Goal: Task Accomplishment & Management: Manage account settings

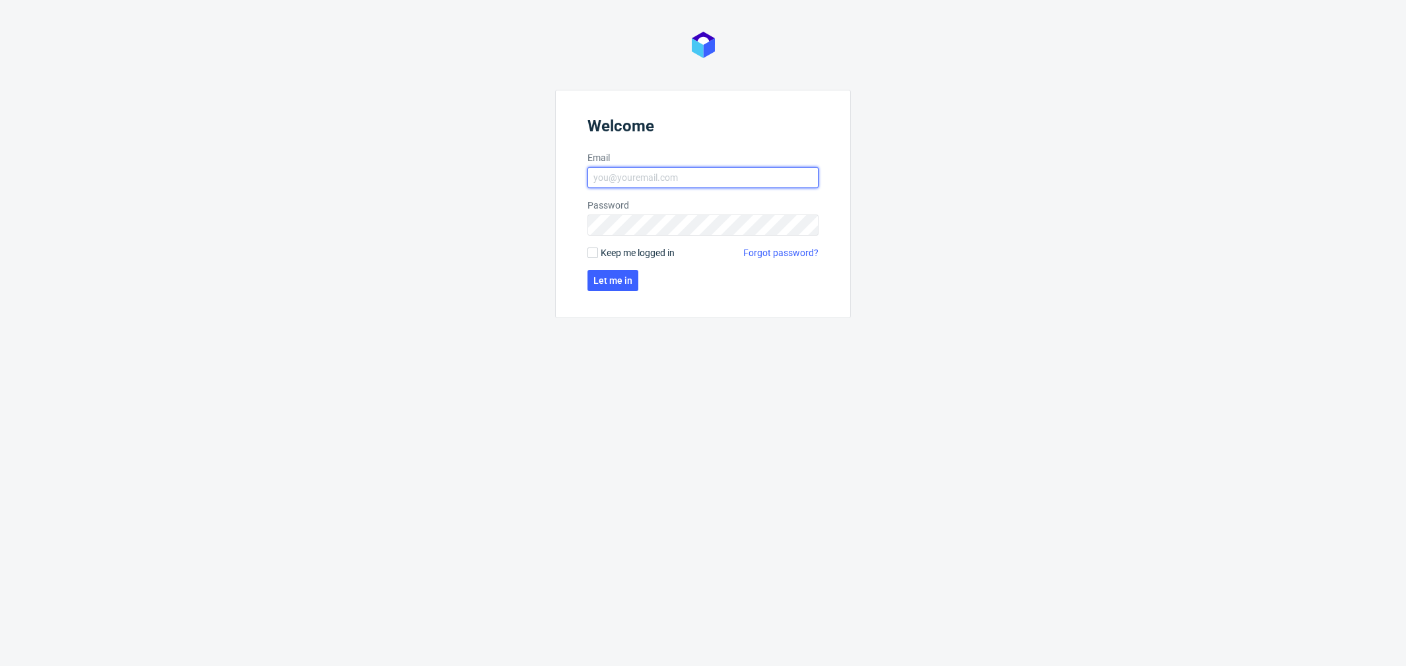
click at [599, 179] on input "Email" at bounding box center [702, 177] width 231 height 21
type input "[PERSON_NAME][EMAIL_ADDRESS][PERSON_NAME][DOMAIN_NAME]"
click button "Let me in" at bounding box center [612, 280] width 51 height 21
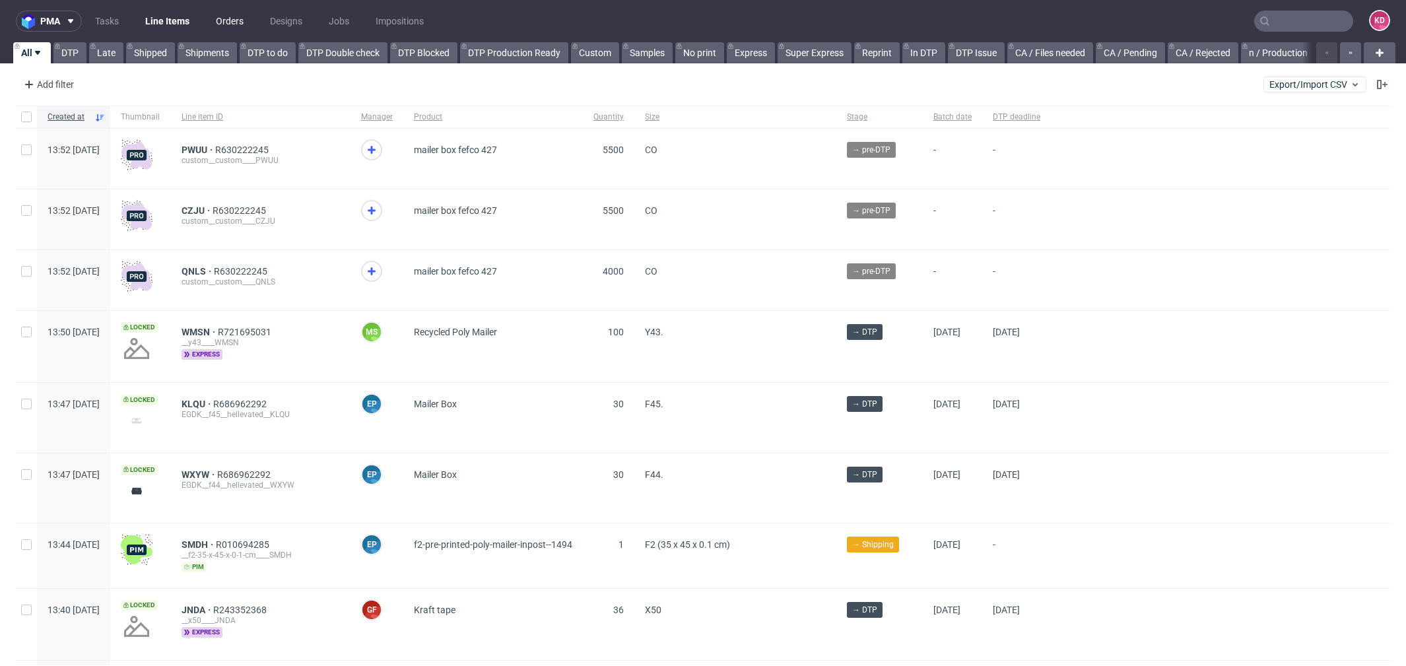
click at [237, 20] on link "Orders" at bounding box center [230, 21] width 44 height 21
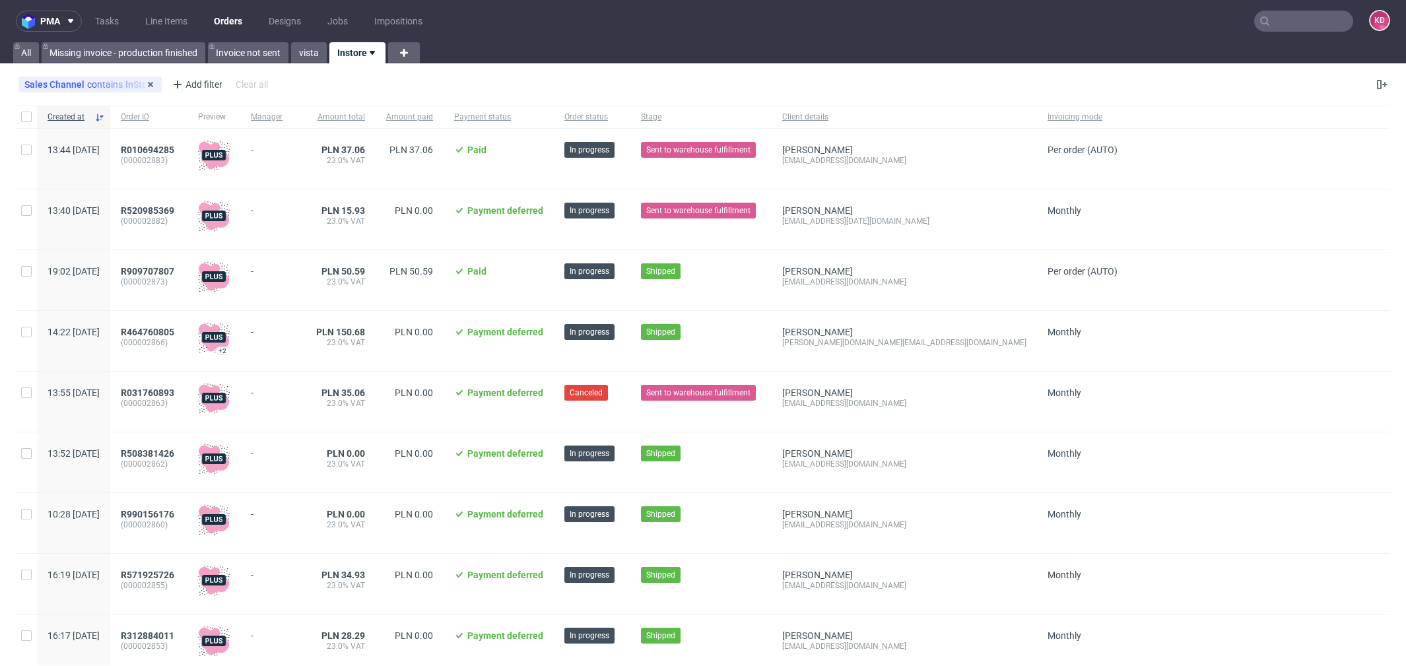
click at [112, 84] on div "Sales Channel contains InStore" at bounding box center [89, 84] width 131 height 11
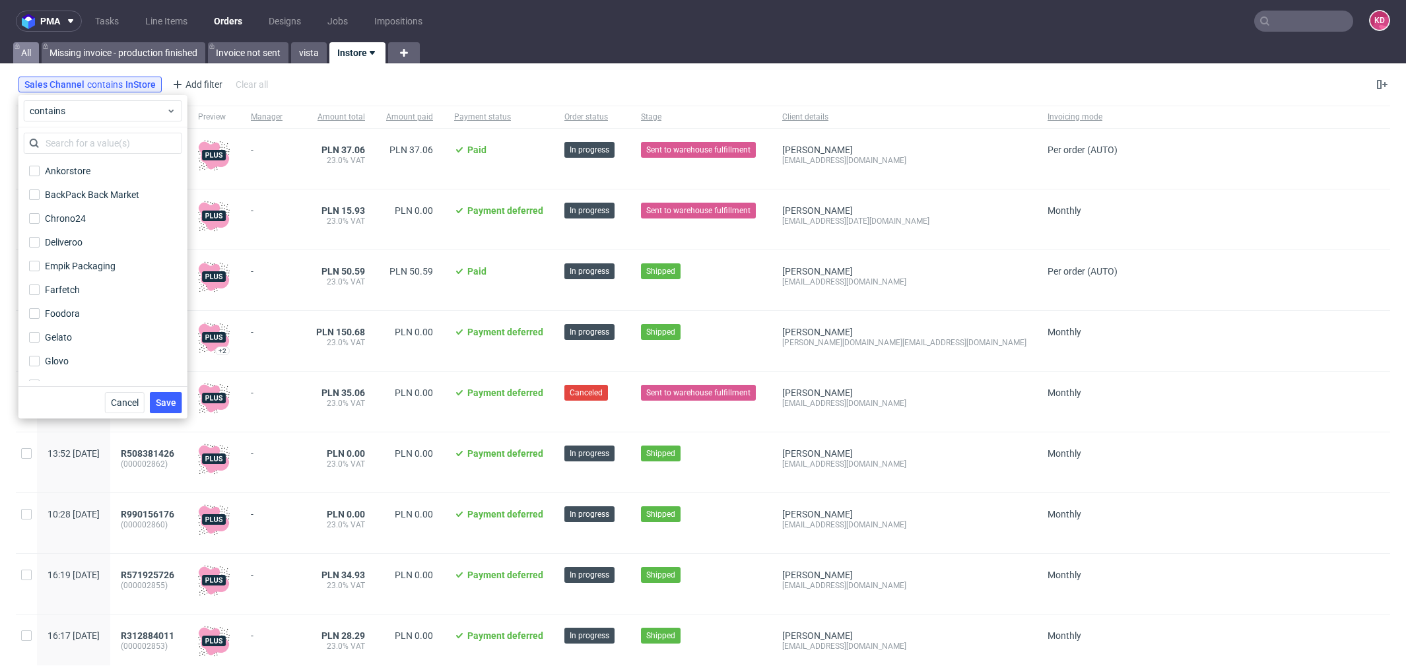
click at [24, 48] on link "All" at bounding box center [26, 52] width 26 height 21
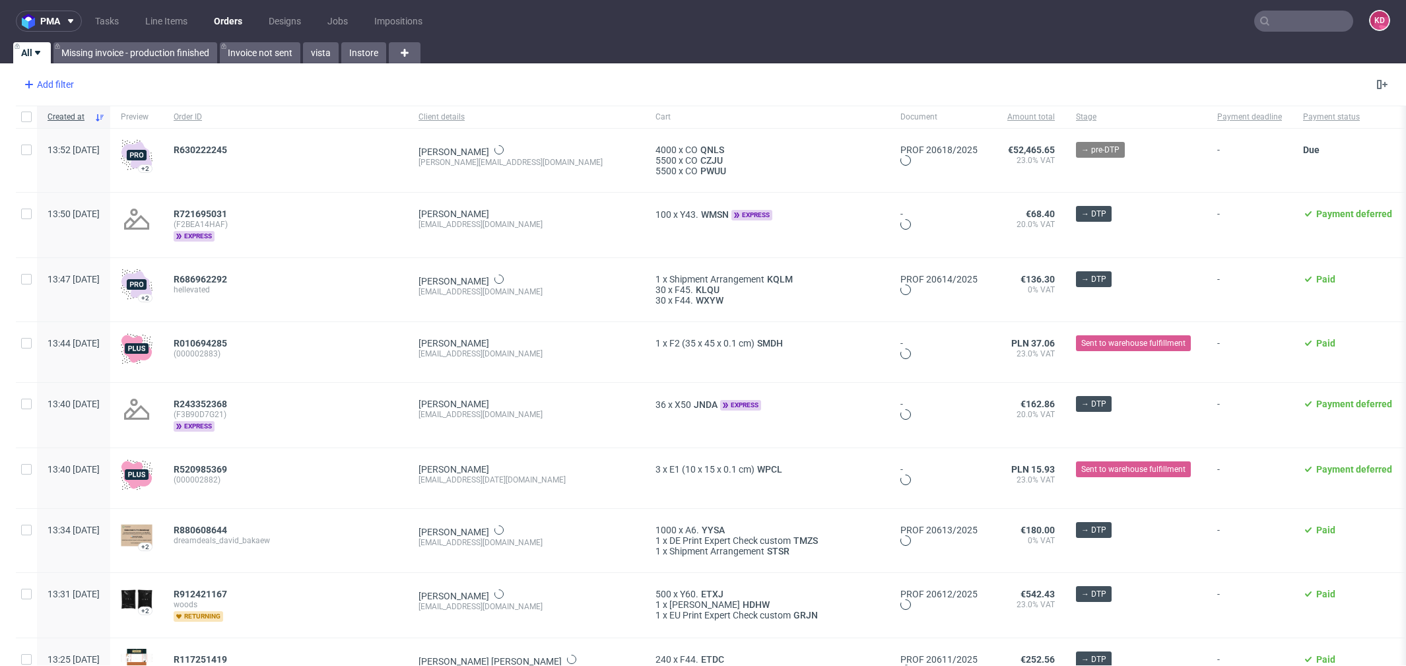
click at [69, 84] on div "Add filter" at bounding box center [47, 84] width 58 height 21
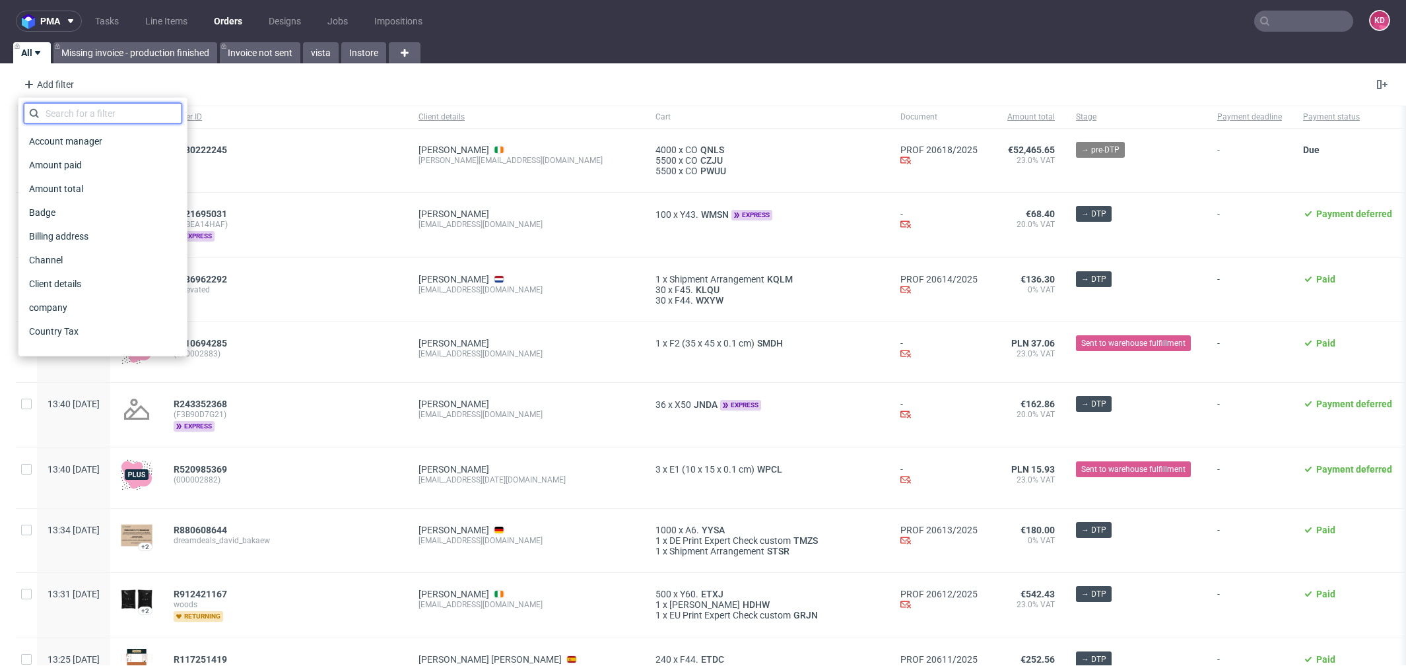
click at [79, 112] on input "text" at bounding box center [103, 113] width 158 height 21
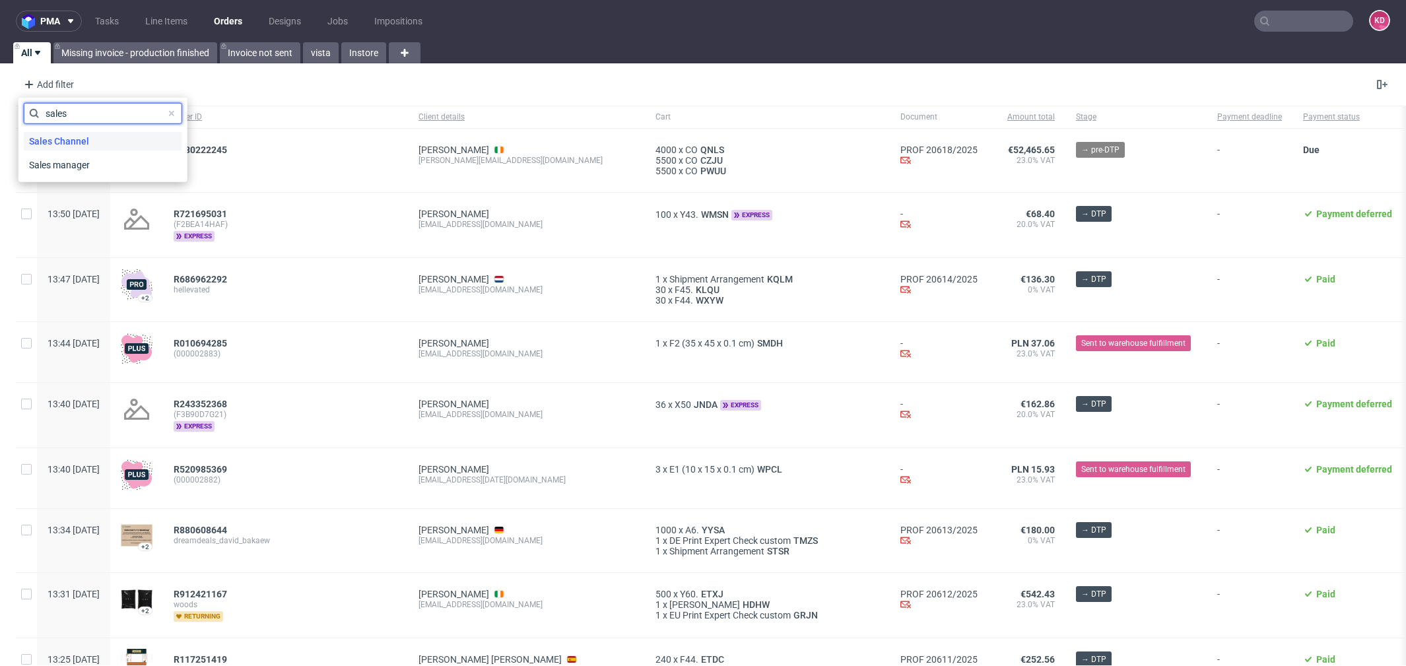
type input "sales"
click at [90, 142] on span "Sales Channel" at bounding box center [59, 141] width 71 height 18
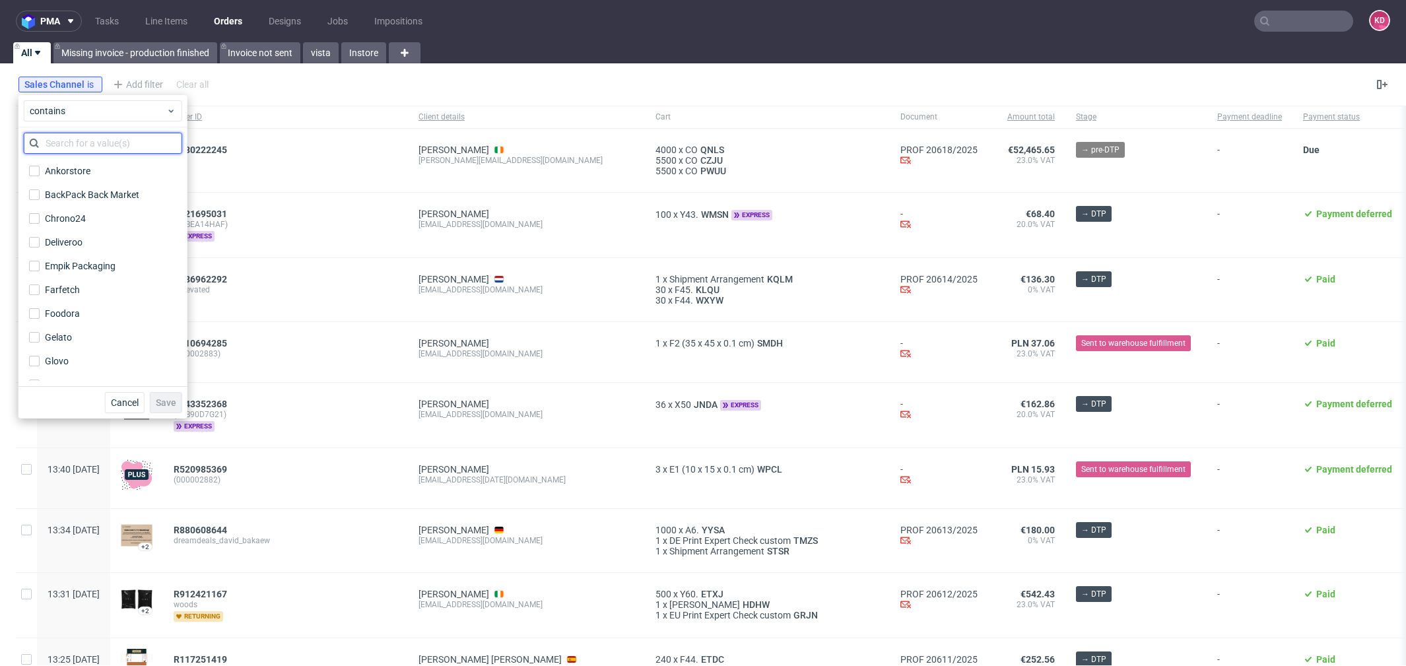
click at [98, 142] on input "text" at bounding box center [103, 143] width 158 height 21
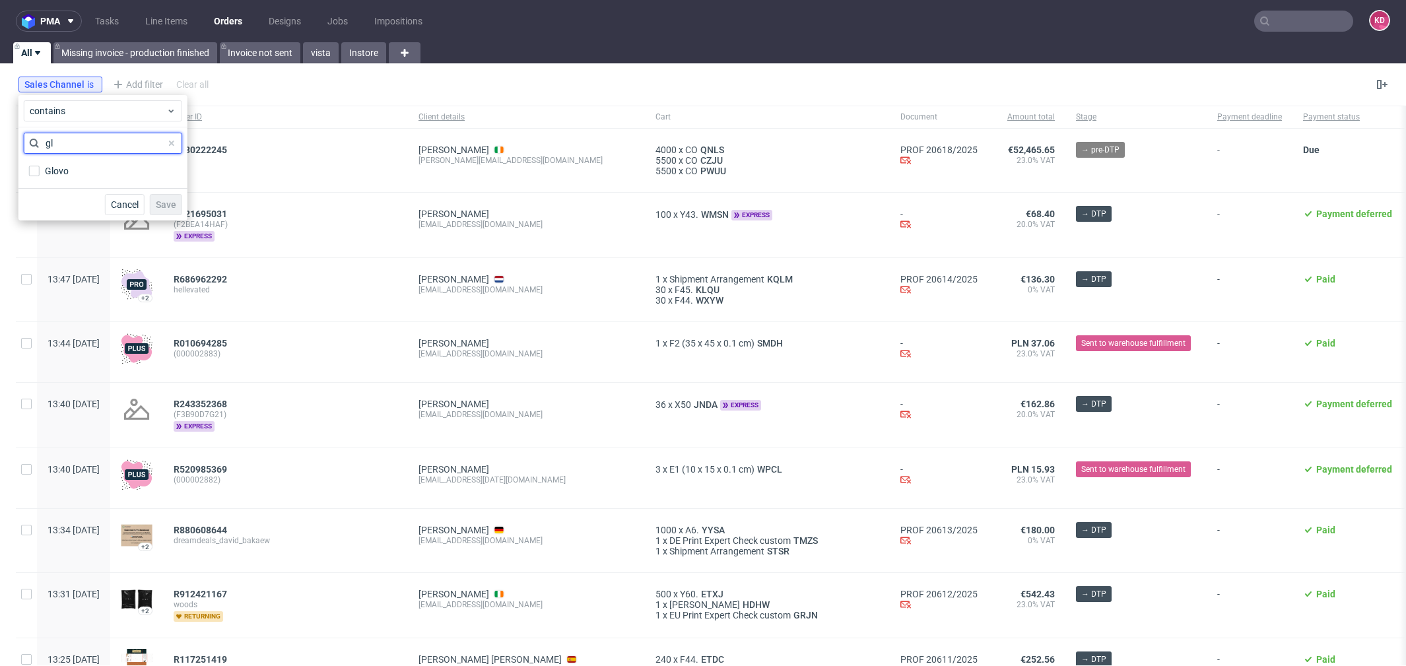
type input "g"
type input "del"
click at [86, 172] on label "Deliveroo" at bounding box center [103, 171] width 158 height 18
click at [40, 172] on input "Deliveroo" at bounding box center [34, 171] width 11 height 11
checkbox input "true"
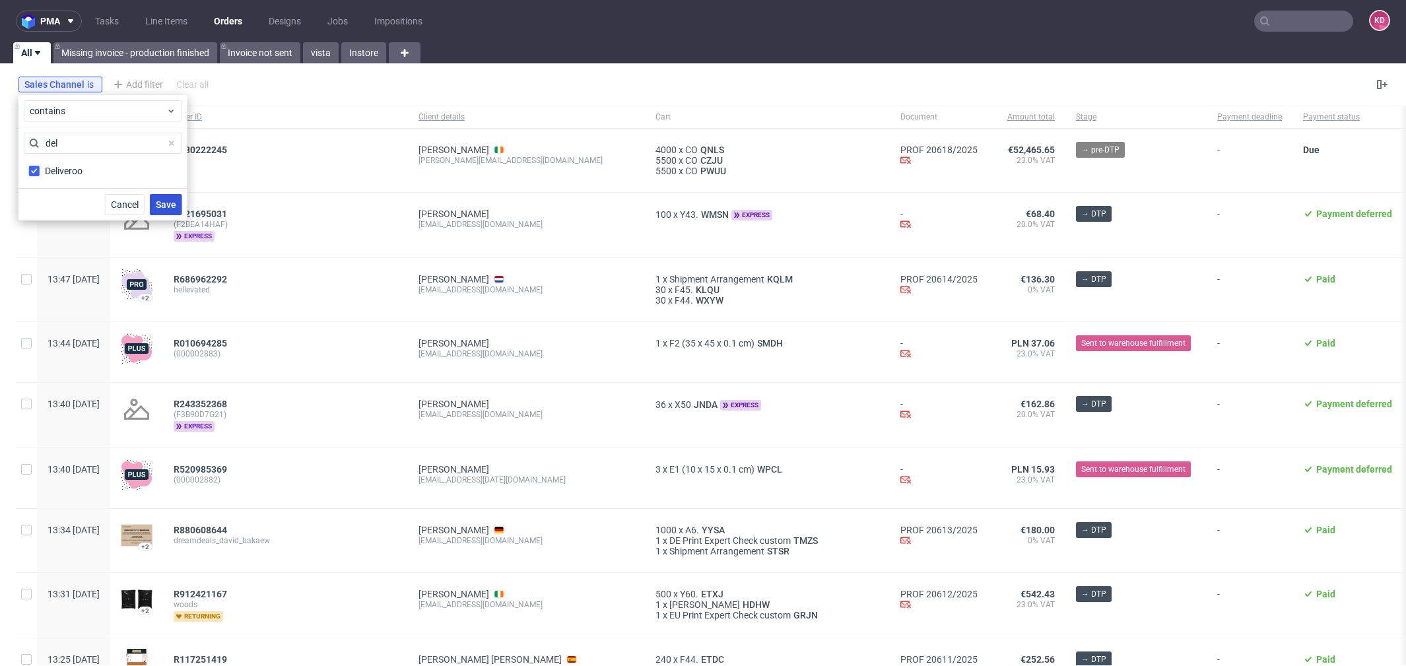
click at [167, 198] on button "Save" at bounding box center [166, 204] width 32 height 21
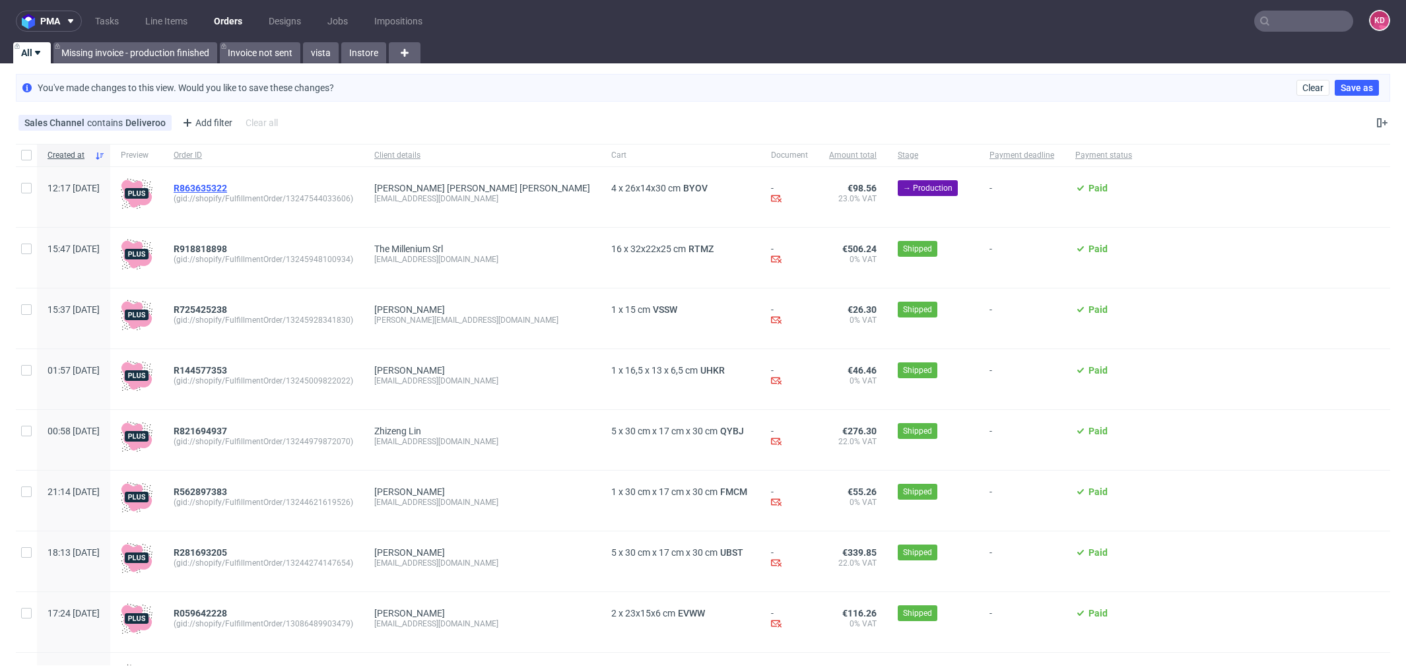
click at [227, 185] on span "R863635322" at bounding box center [200, 188] width 53 height 11
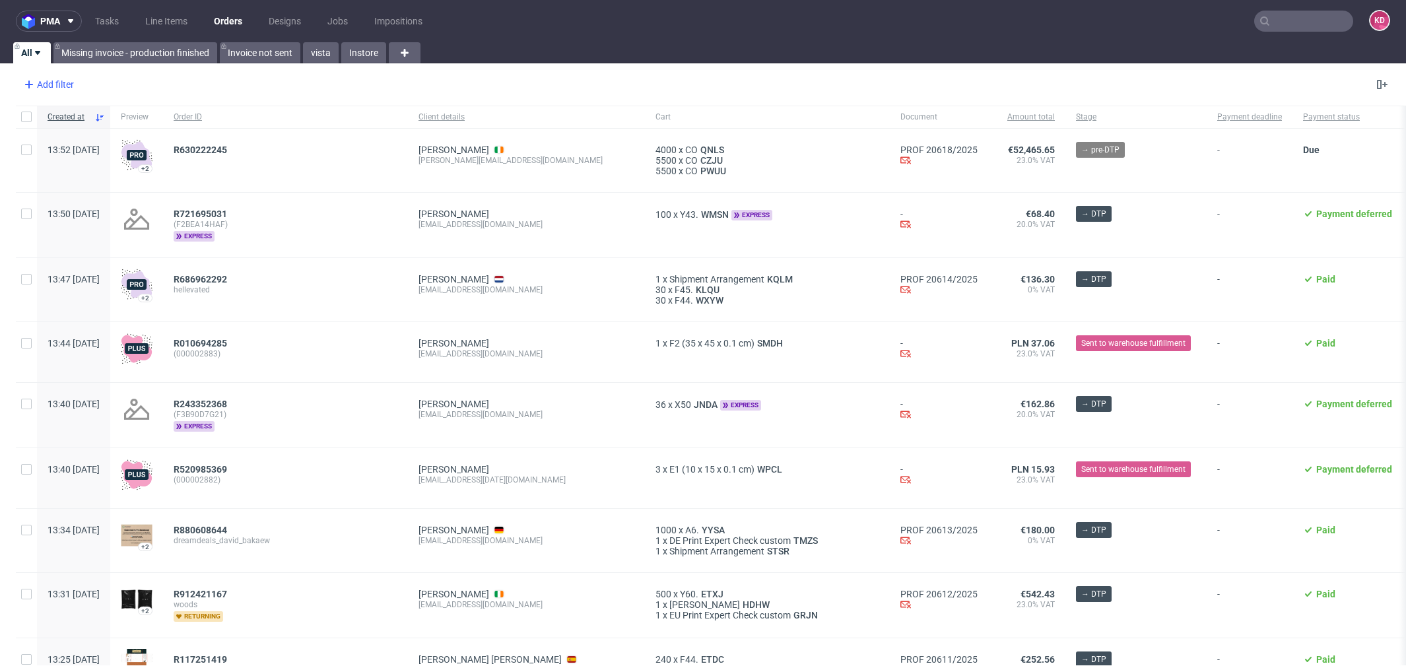
click at [57, 79] on div "Add filter" at bounding box center [47, 84] width 58 height 21
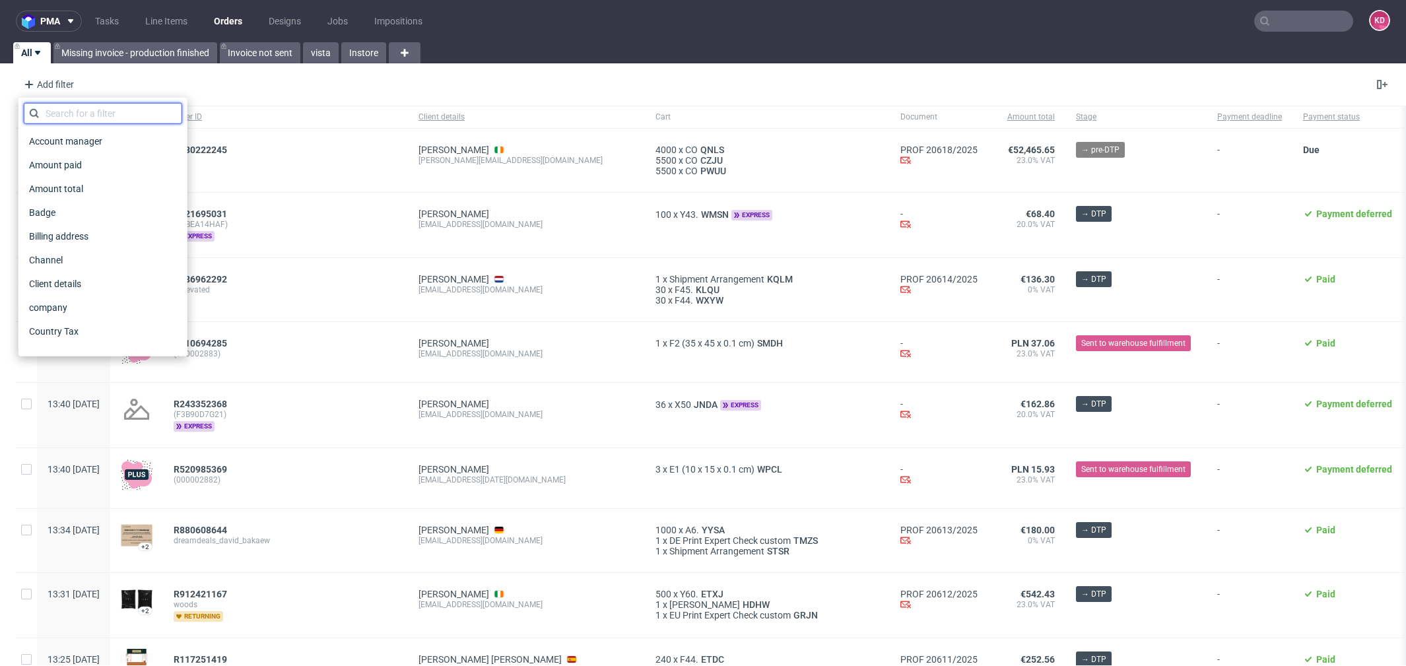
click at [88, 110] on input "text" at bounding box center [103, 113] width 158 height 21
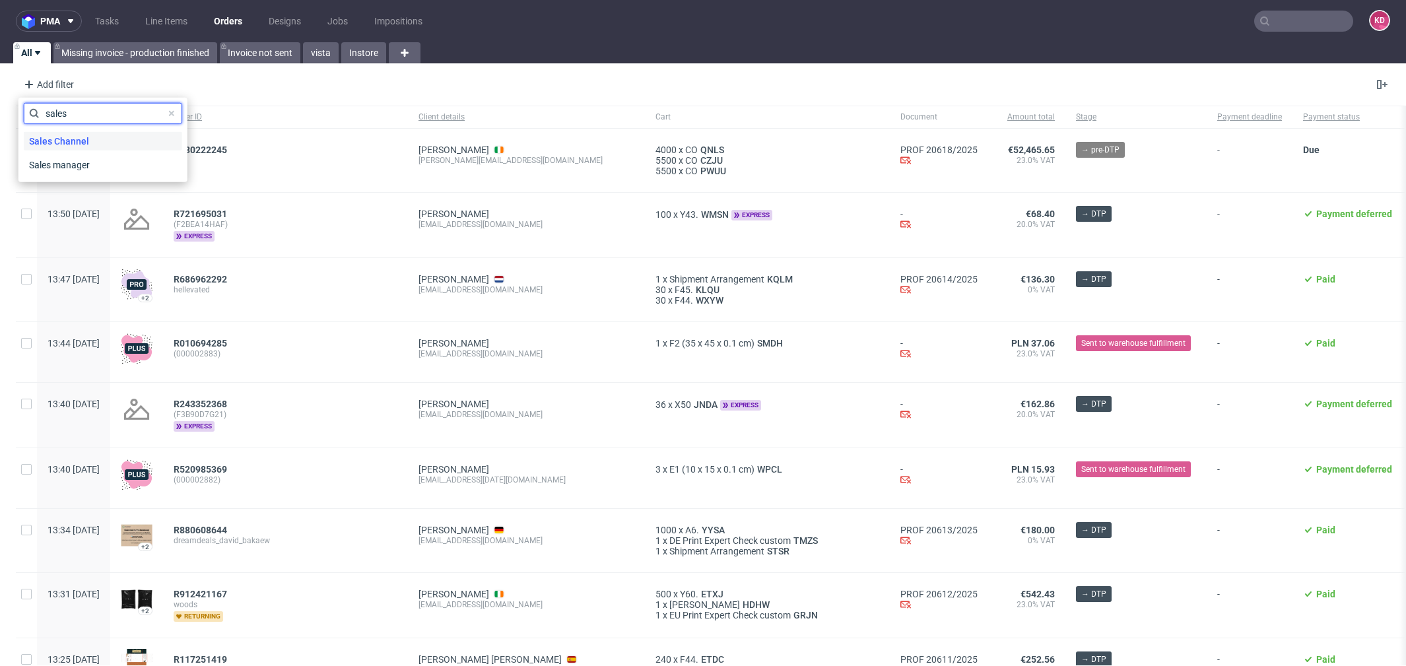
type input "sales"
click at [84, 147] on span "Sales Channel" at bounding box center [59, 141] width 71 height 18
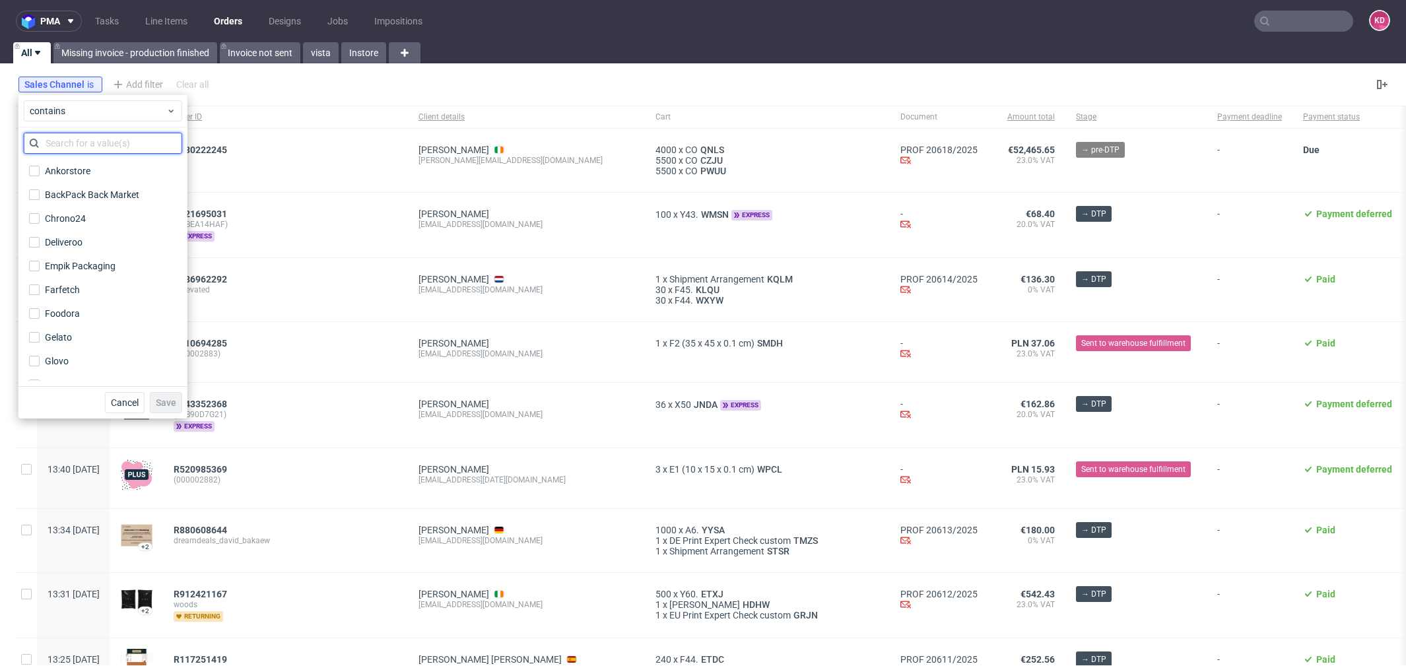
click at [120, 143] on input "text" at bounding box center [103, 143] width 158 height 21
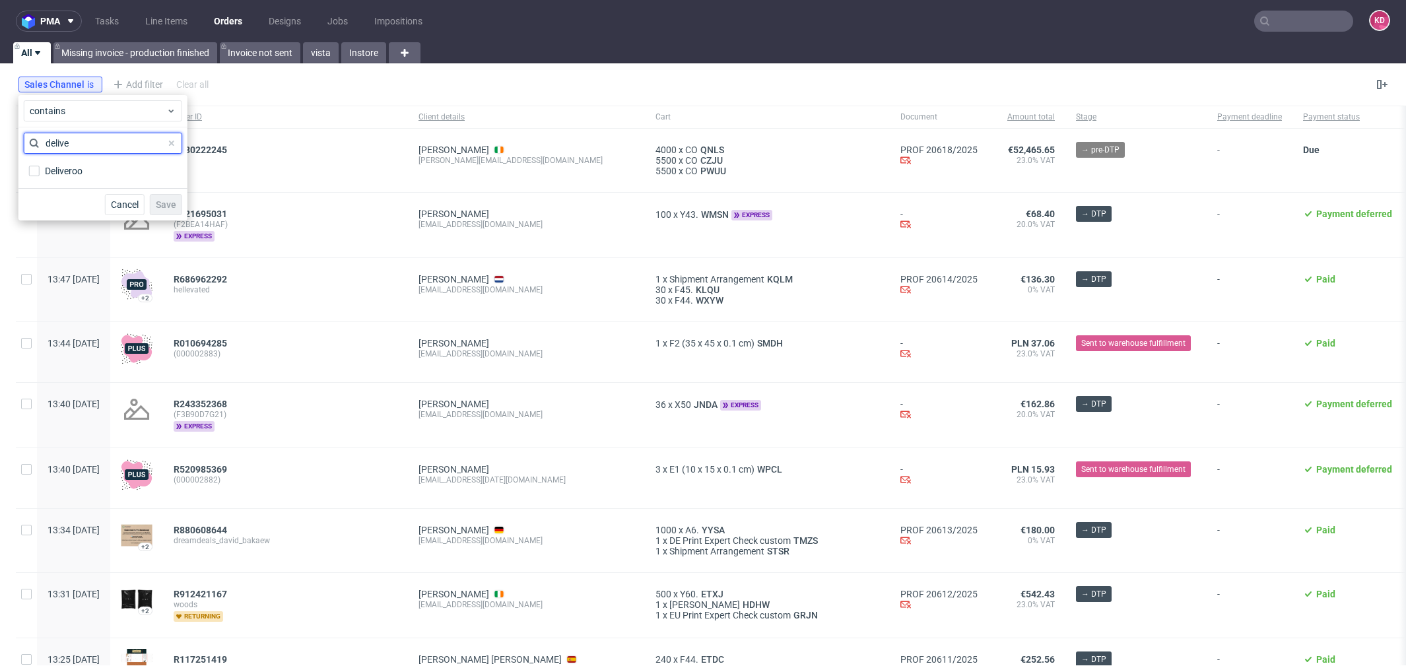
type input "deliver"
drag, startPoint x: 103, startPoint y: 145, endPoint x: -8, endPoint y: 144, distance: 110.9
click at [0, 144] on html "pma Tasks Line Items Orders Designs Jobs Impositions KD All Missing invoice - p…" at bounding box center [703, 333] width 1406 height 666
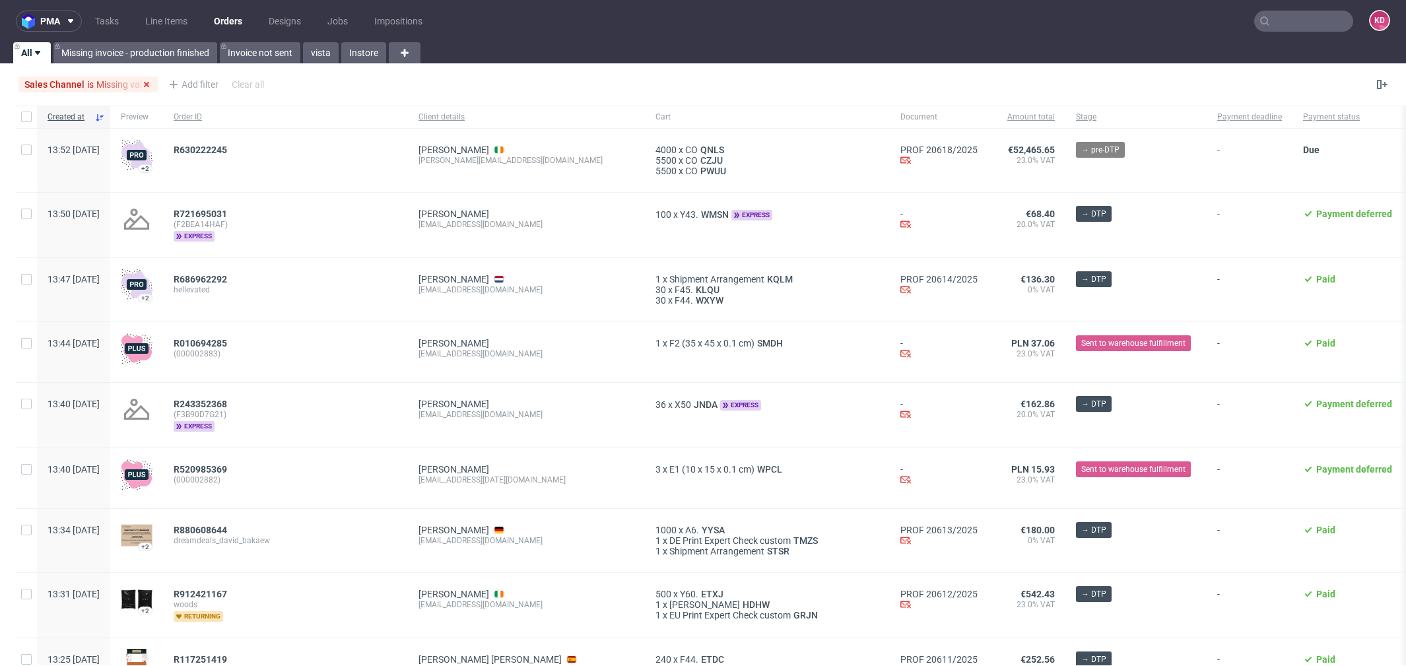
click at [97, 84] on div "Sales Channel is Missing value" at bounding box center [87, 84] width 127 height 11
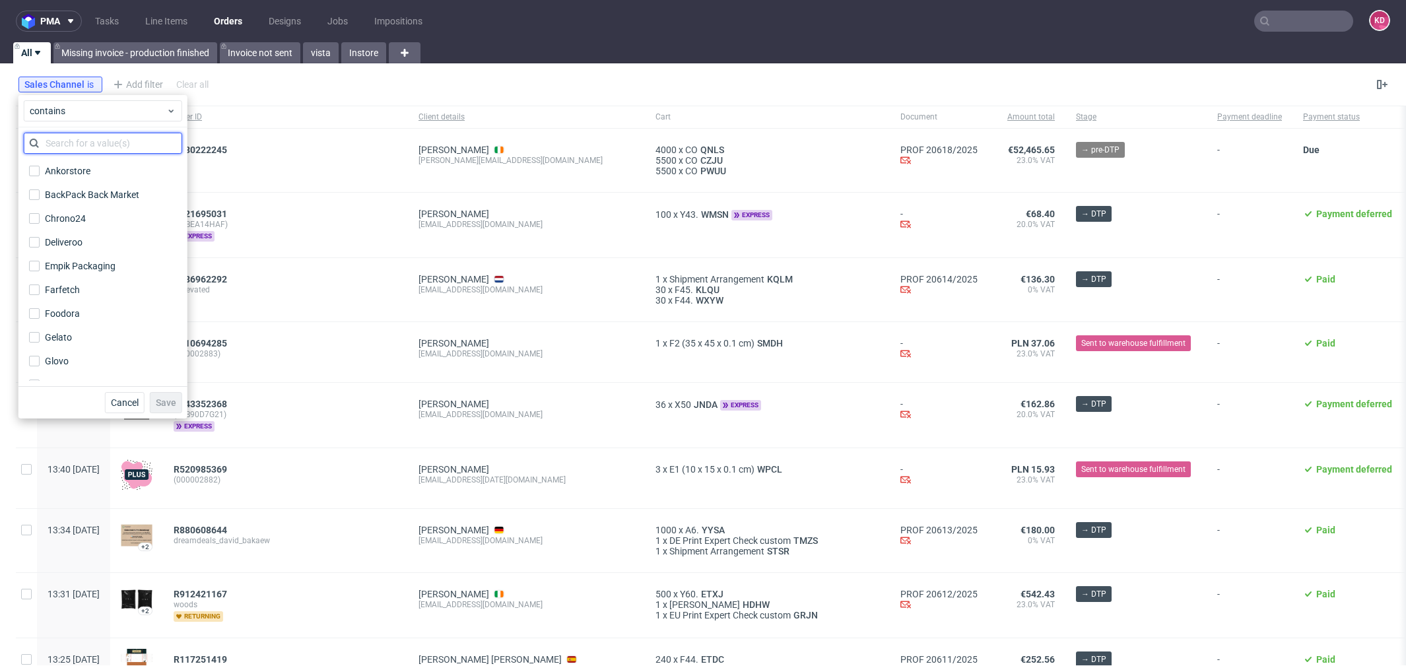
click at [81, 143] on input "text" at bounding box center [103, 143] width 158 height 21
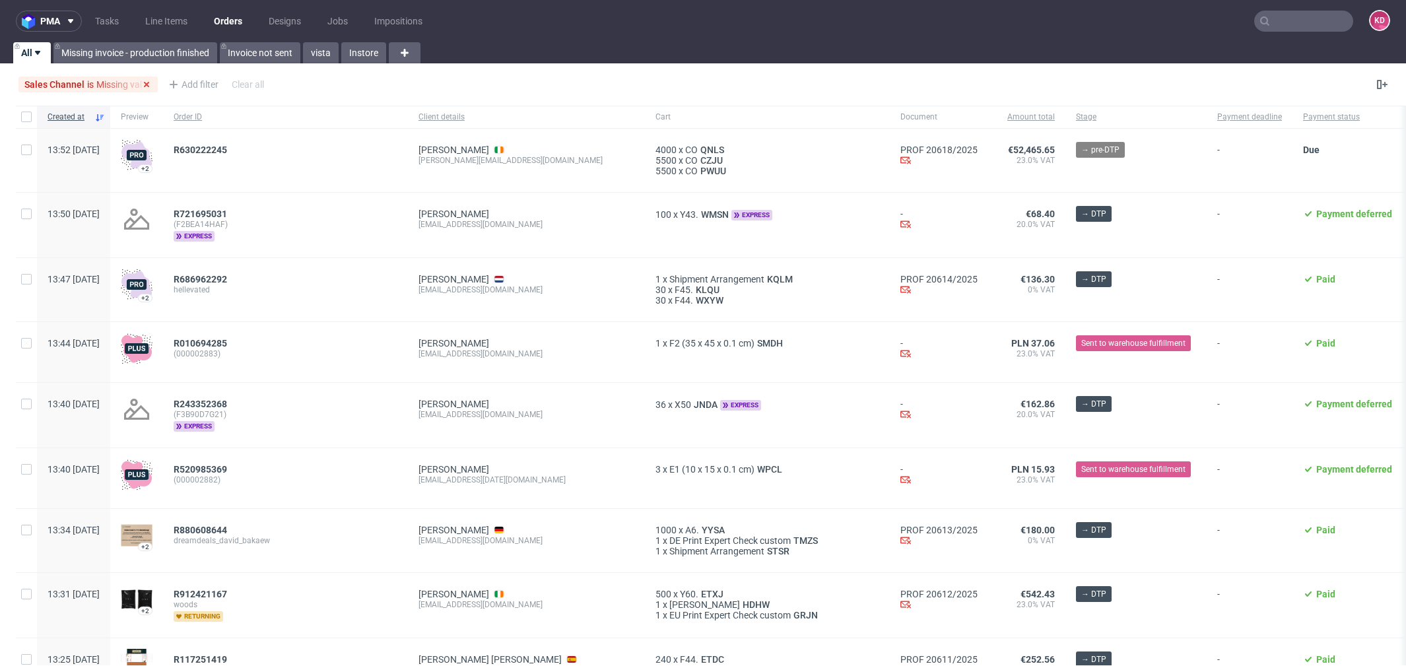
click at [125, 83] on div "Sales Channel is Missing value" at bounding box center [87, 84] width 127 height 11
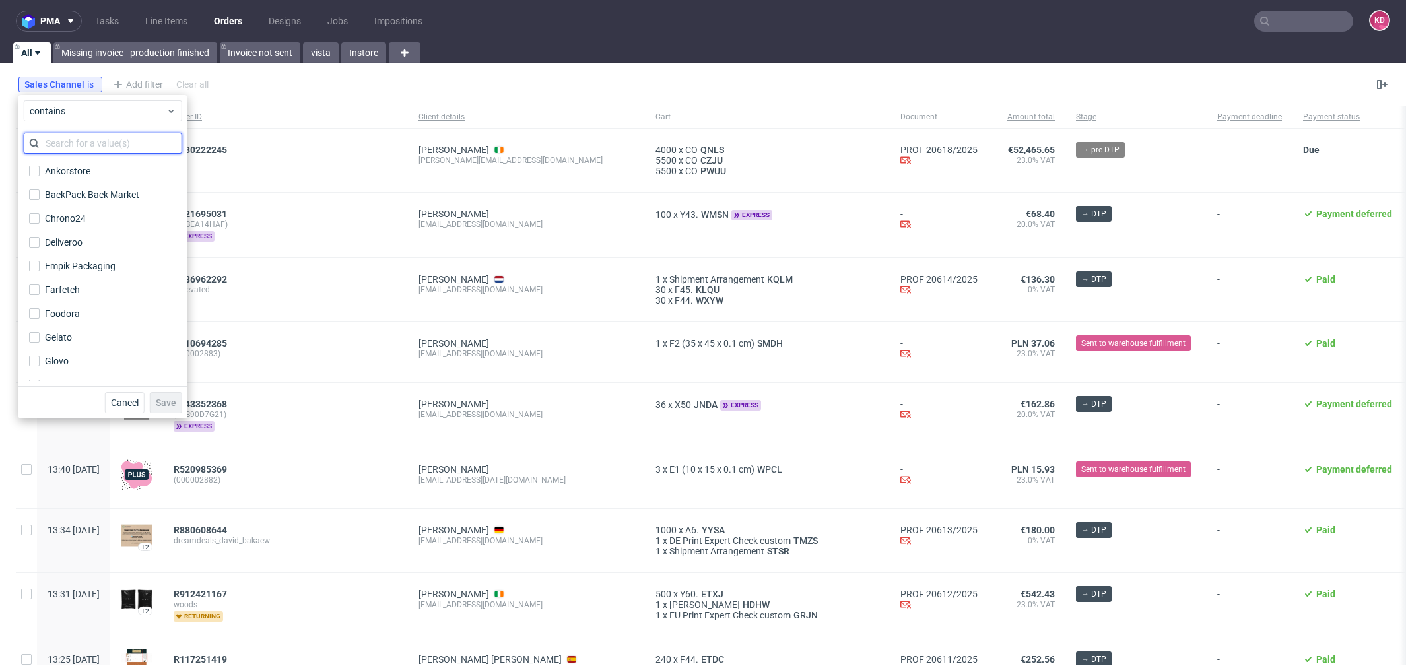
click at [85, 137] on input "text" at bounding box center [103, 143] width 158 height 21
click at [59, 352] on label "Glovo" at bounding box center [103, 361] width 158 height 18
click at [40, 356] on input "Glovo" at bounding box center [34, 361] width 11 height 11
checkbox input "true"
click at [162, 399] on span "Save" at bounding box center [166, 402] width 20 height 9
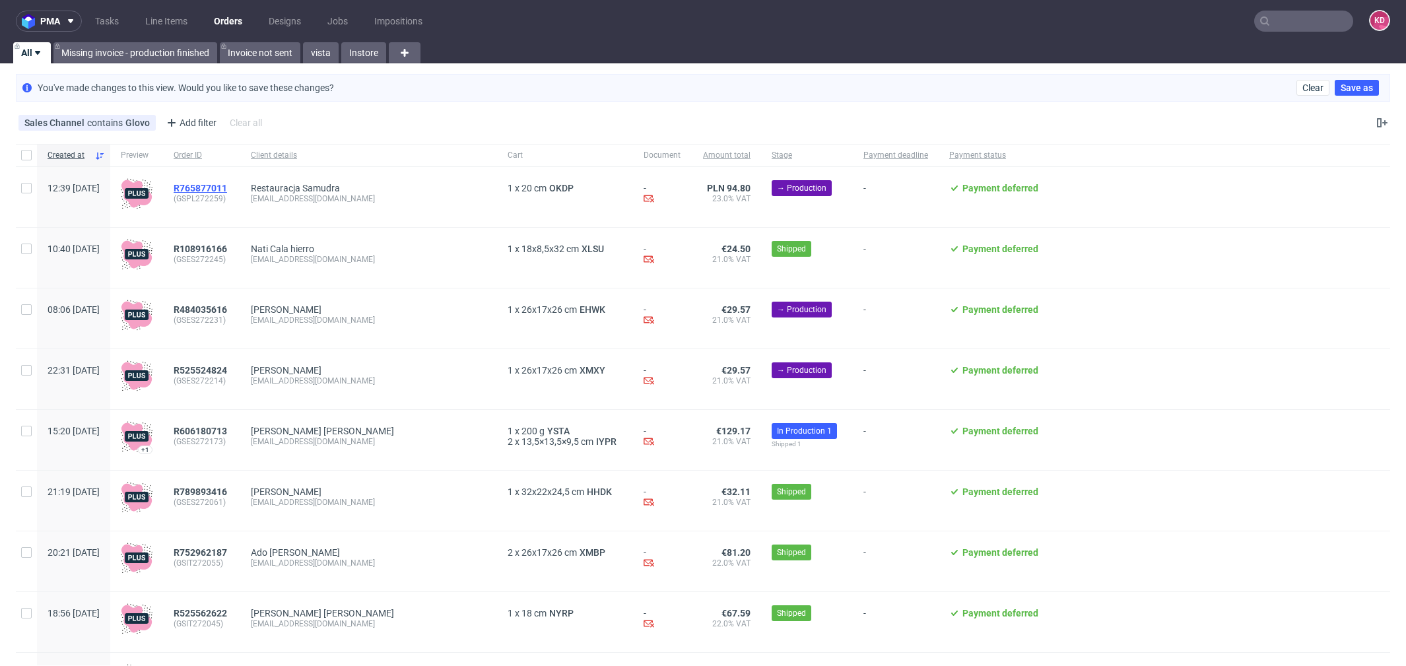
click at [227, 183] on span "R765877011" at bounding box center [200, 188] width 53 height 11
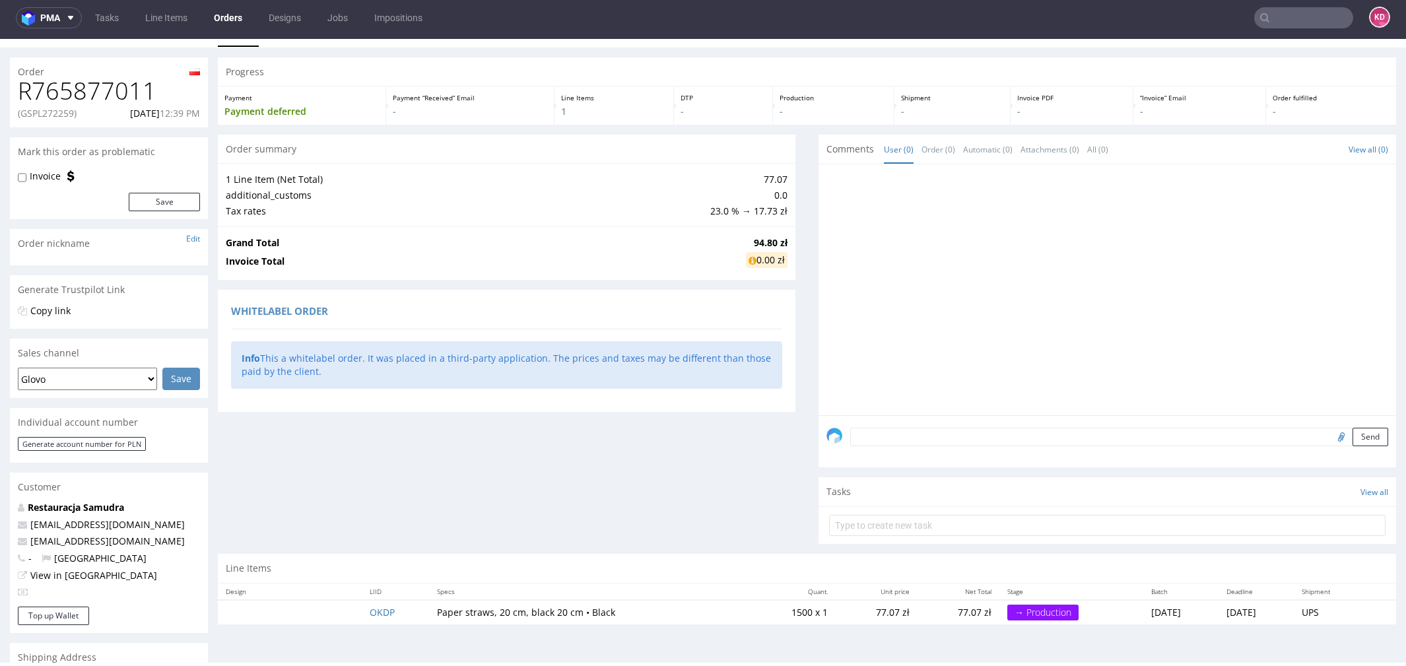
scroll to position [11, 0]
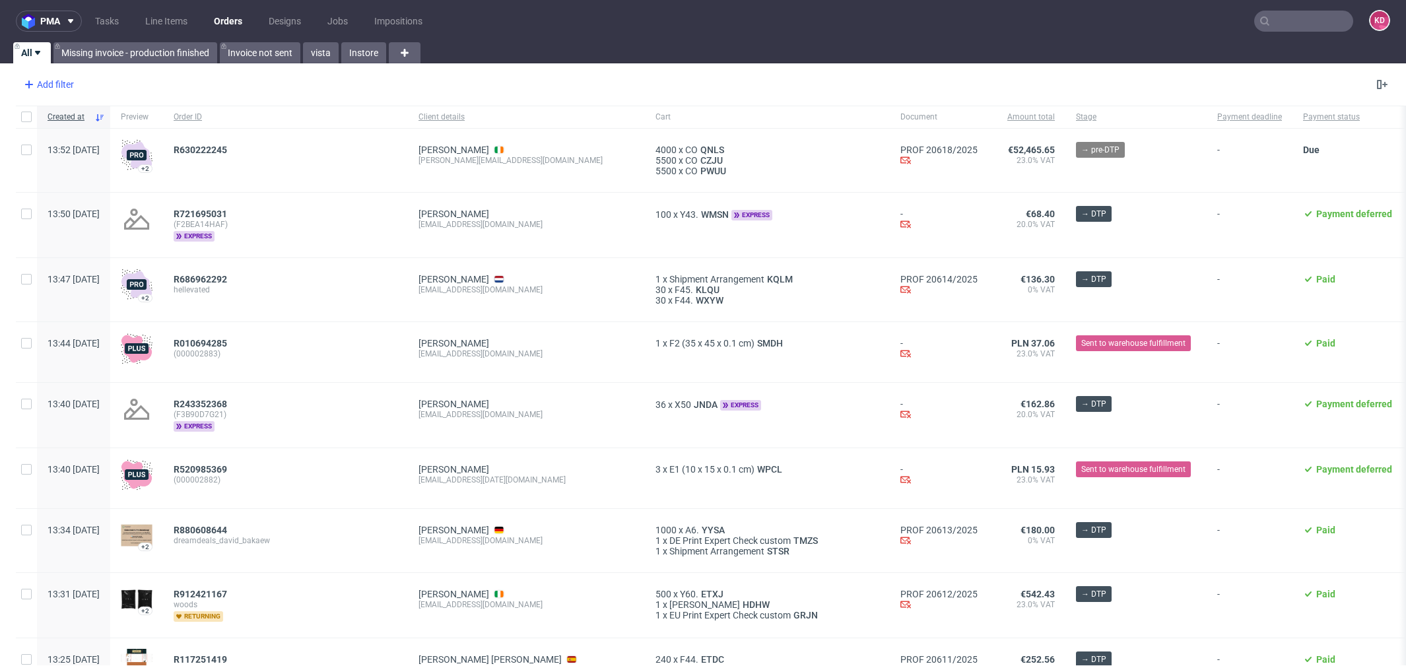
click at [41, 79] on div "Add filter" at bounding box center [47, 84] width 58 height 21
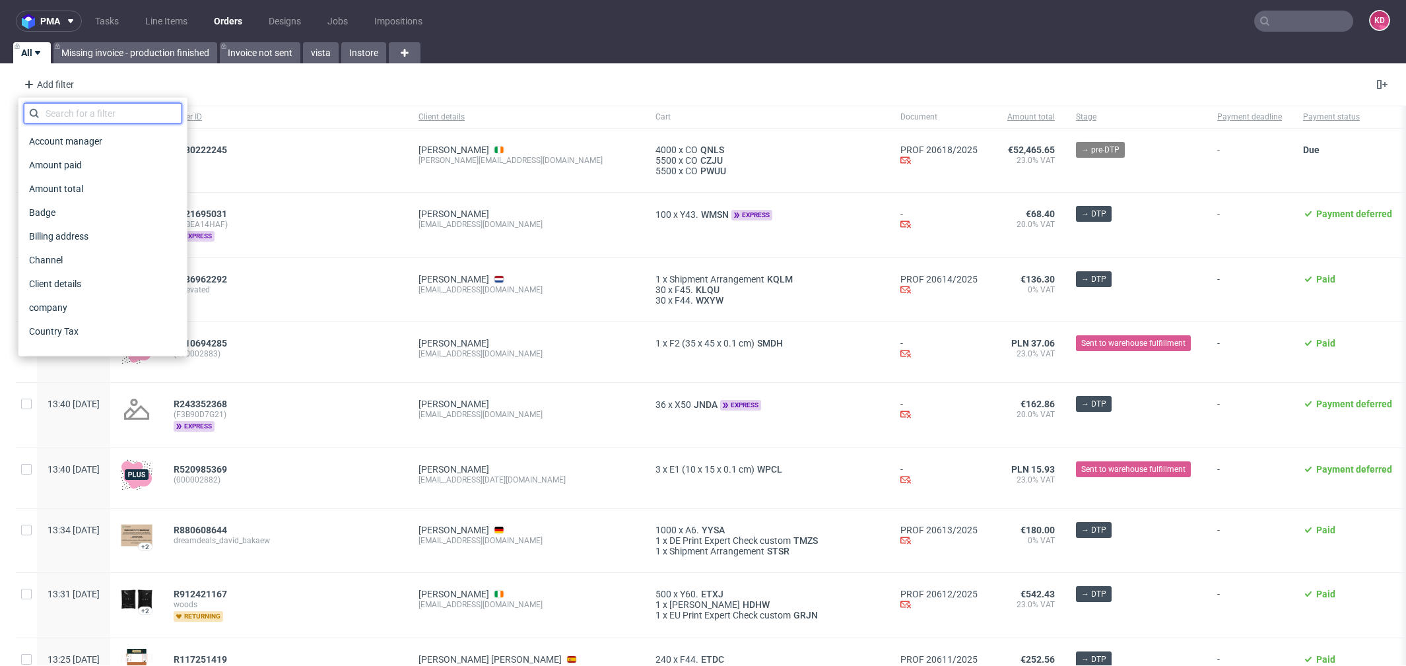
click at [98, 106] on input "text" at bounding box center [103, 113] width 158 height 21
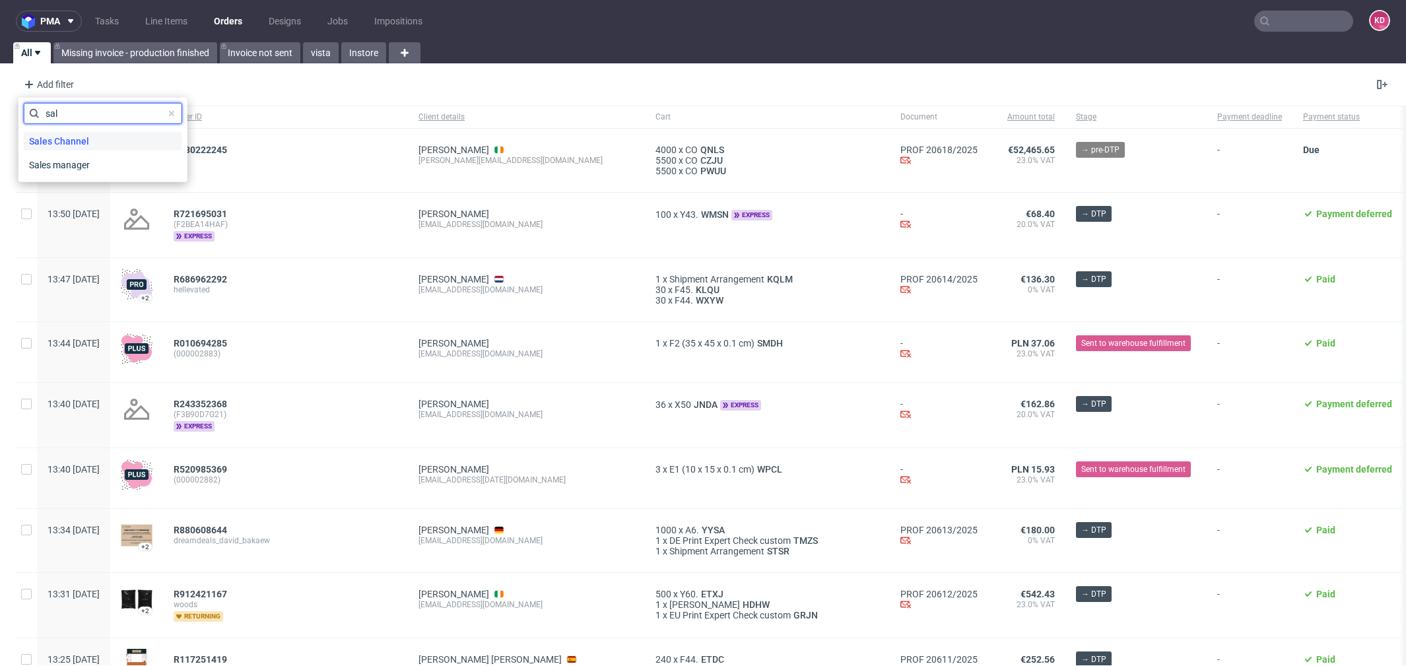
type input "sal"
click at [88, 143] on span "Sales Channel" at bounding box center [59, 141] width 71 height 18
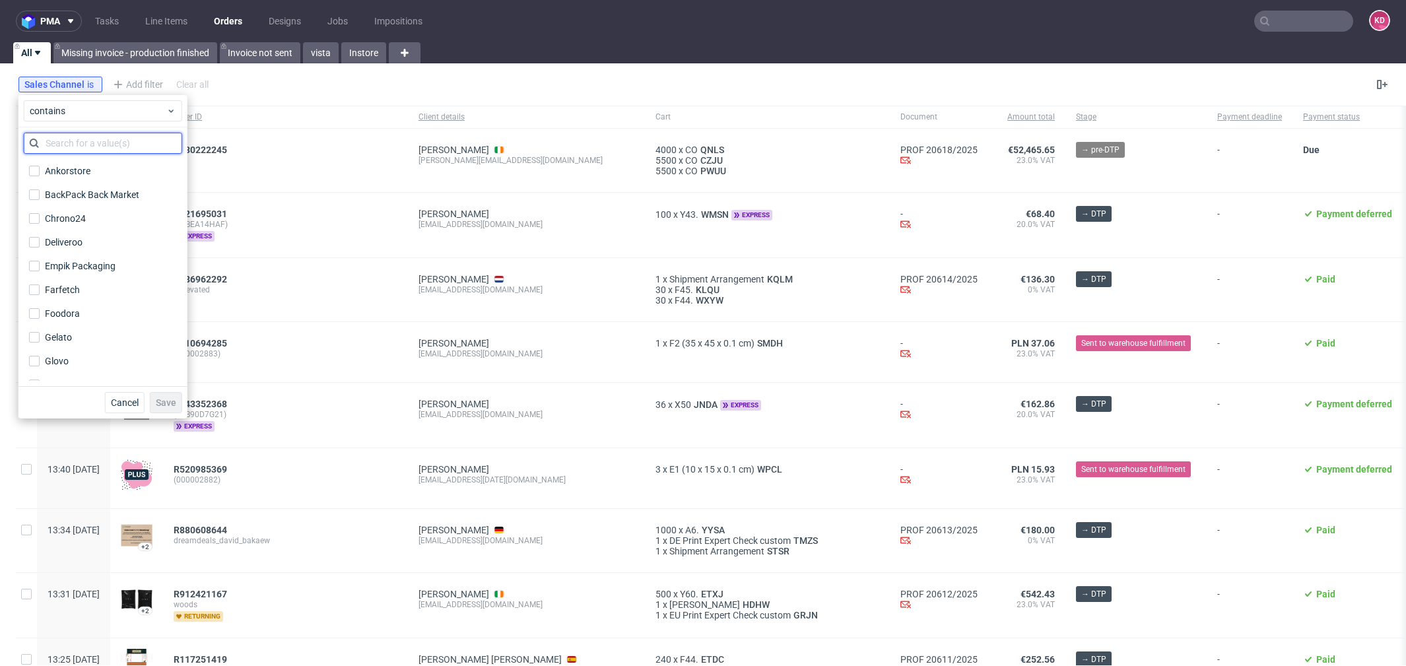
click at [81, 141] on input "text" at bounding box center [103, 143] width 158 height 21
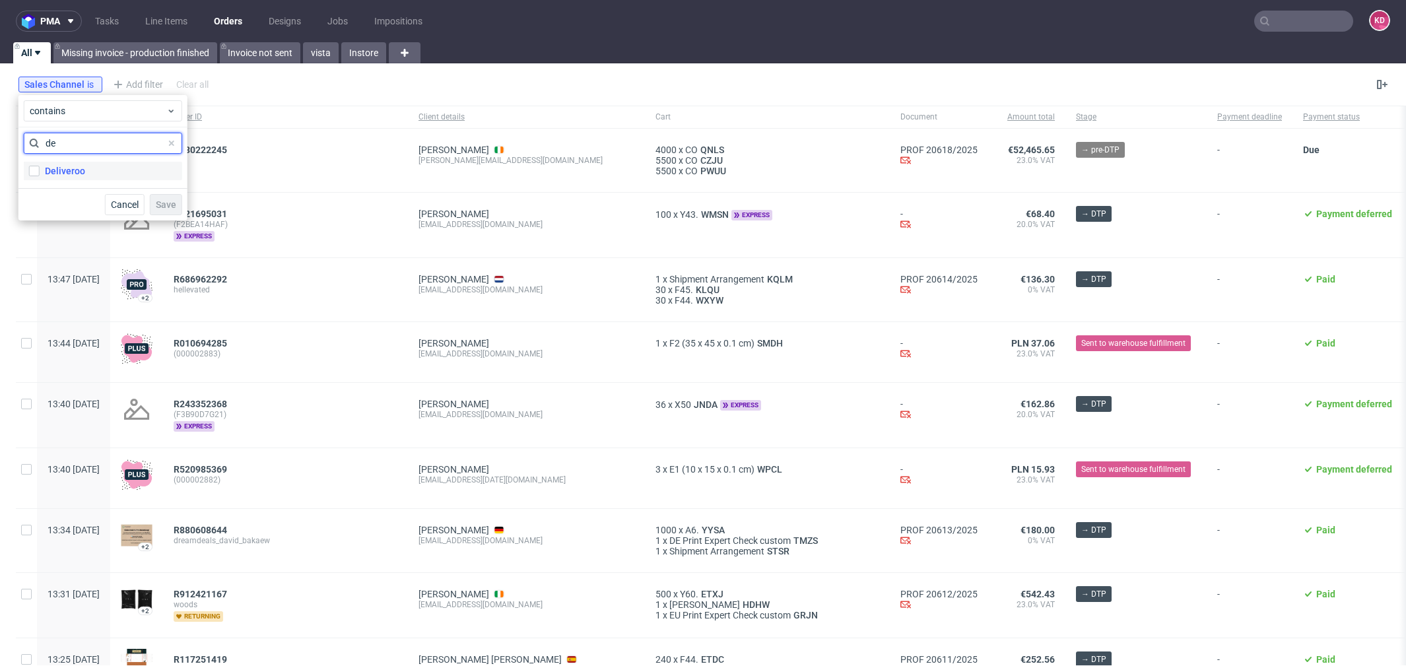
type input "de"
click at [68, 171] on div "Deliveroo" at bounding box center [65, 170] width 40 height 13
click at [40, 171] on input "Deliveroo" at bounding box center [34, 171] width 11 height 11
checkbox input "true"
click at [164, 206] on span "Save" at bounding box center [166, 204] width 20 height 9
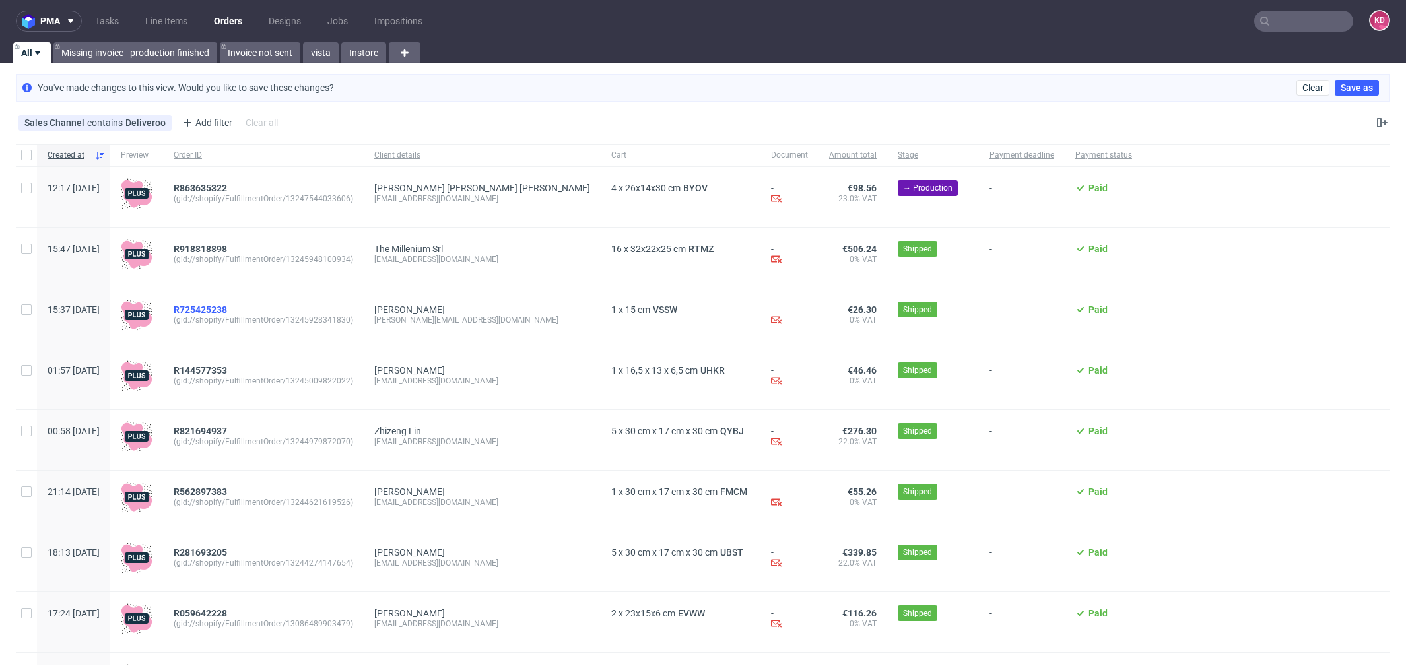
click at [227, 308] on span "R725425238" at bounding box center [200, 309] width 53 height 11
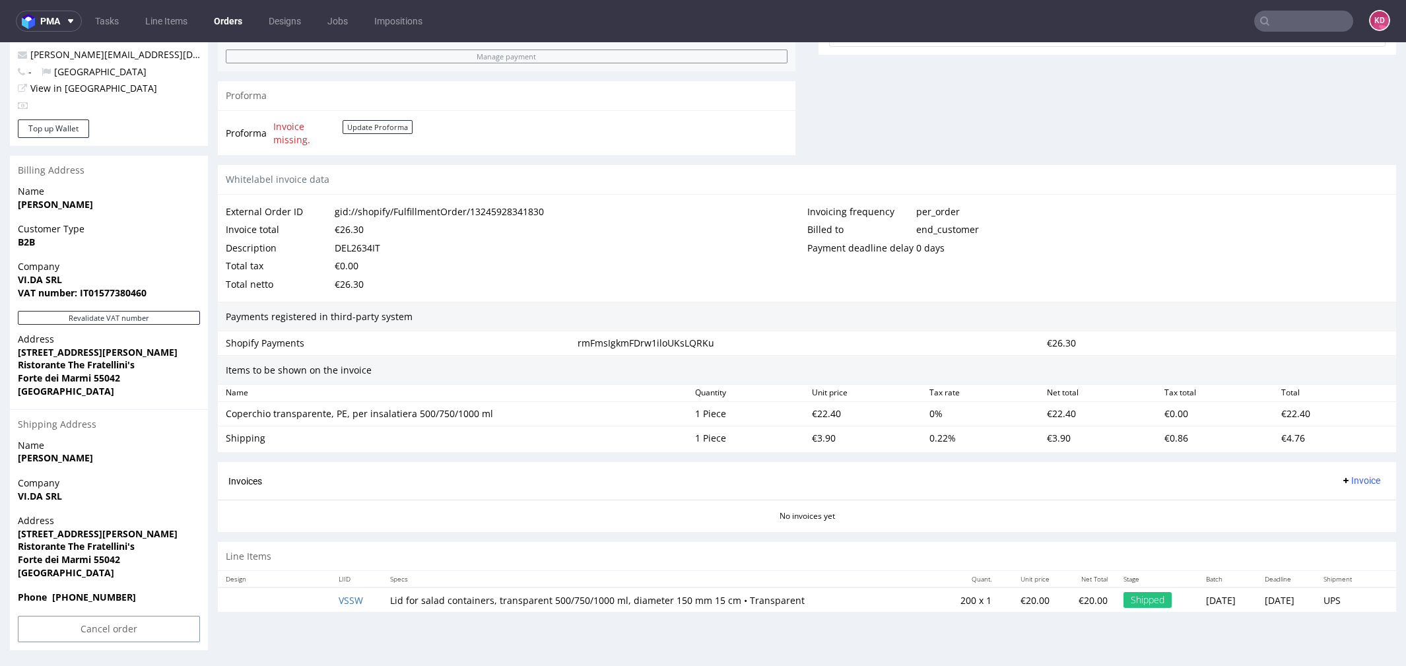
scroll to position [4, 0]
